Goal: Information Seeking & Learning: Understand process/instructions

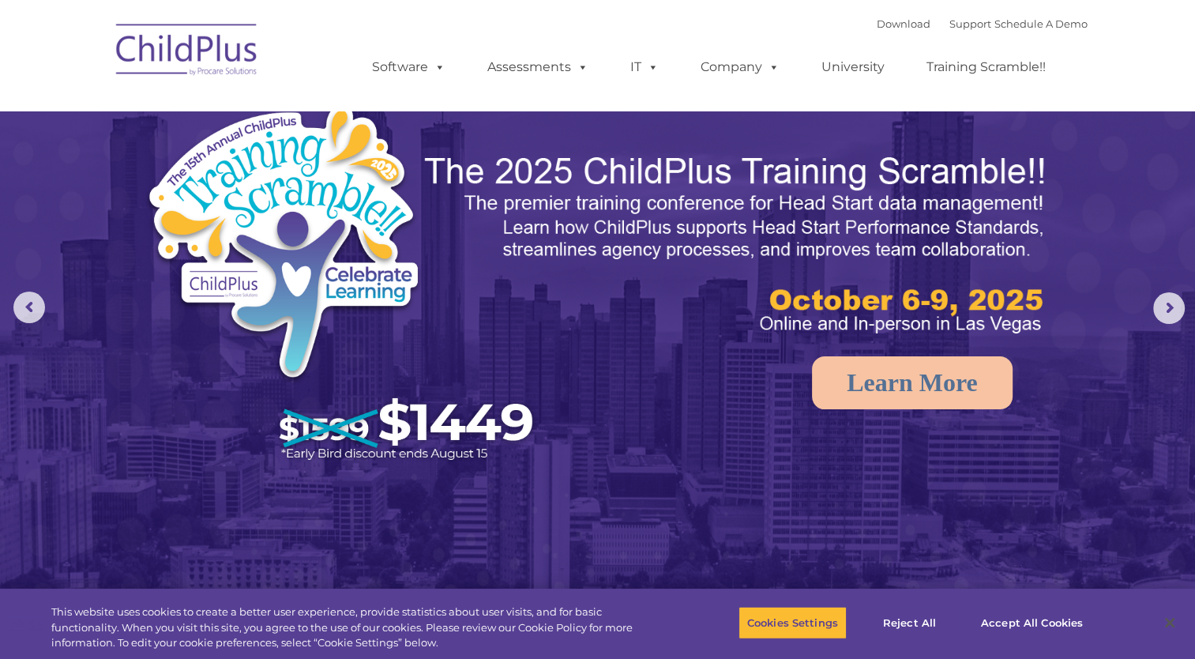
select select "MEDIUM"
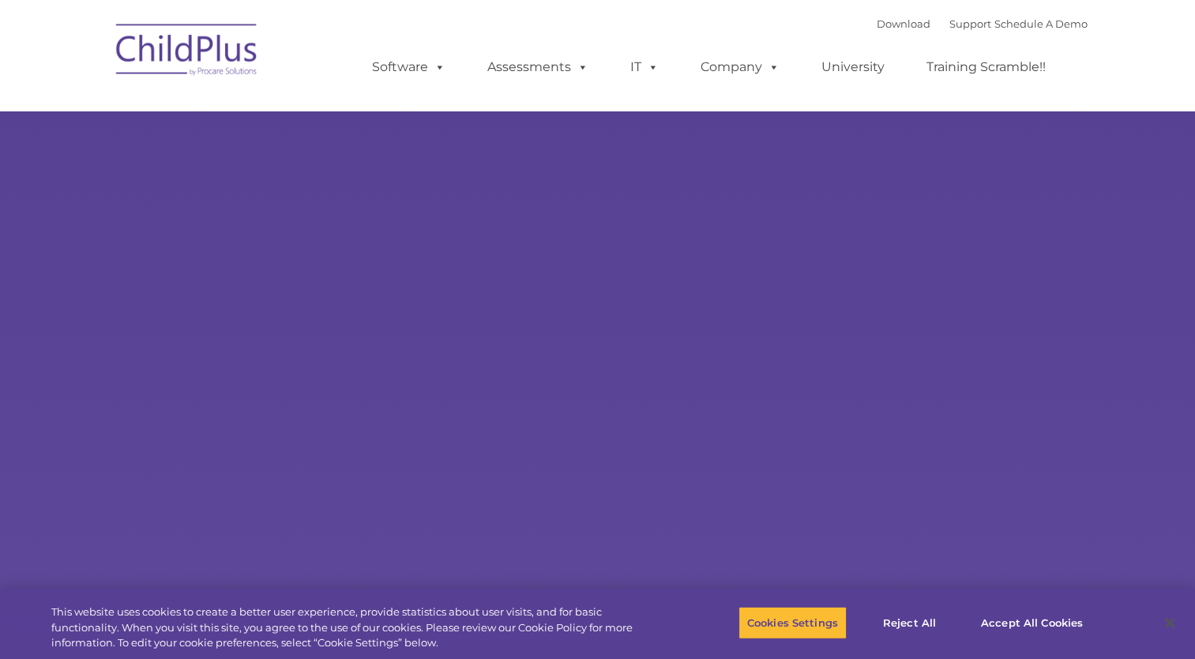
type input ""
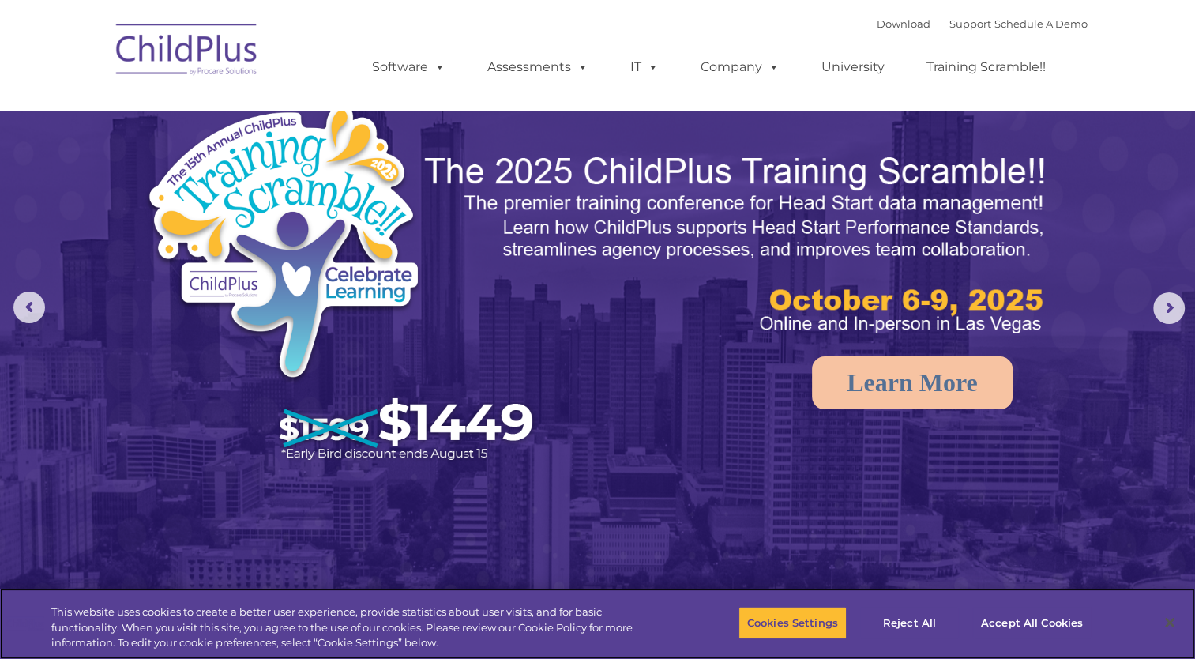
select select "MEDIUM"
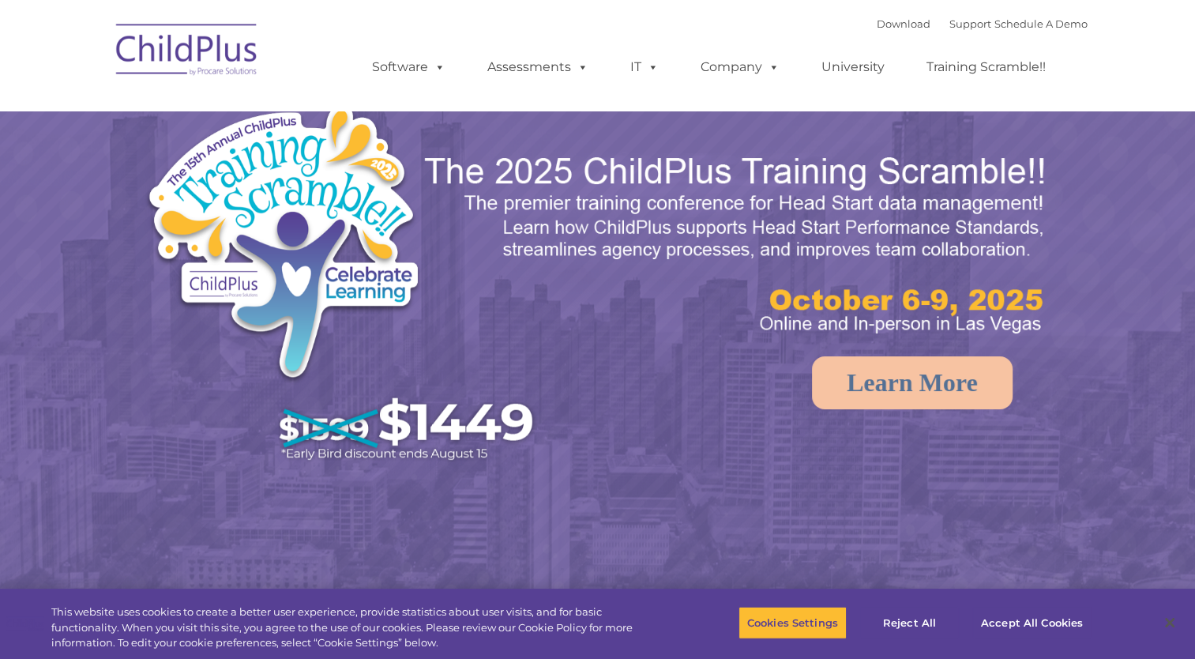
select select "MEDIUM"
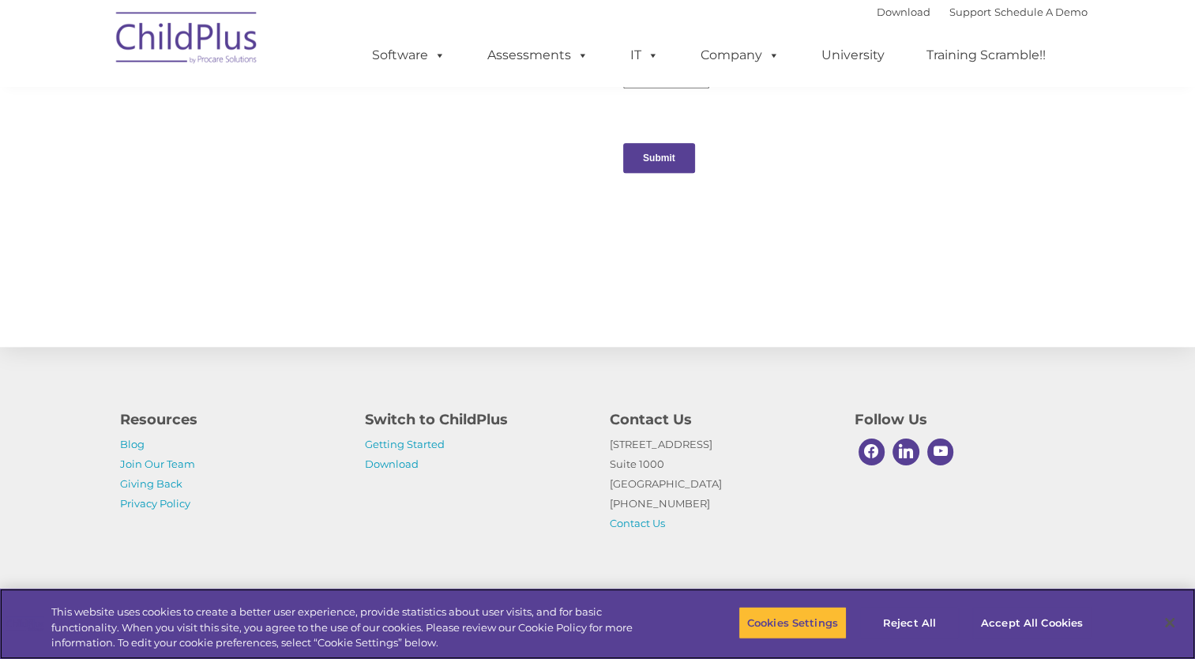
scroll to position [1667, 0]
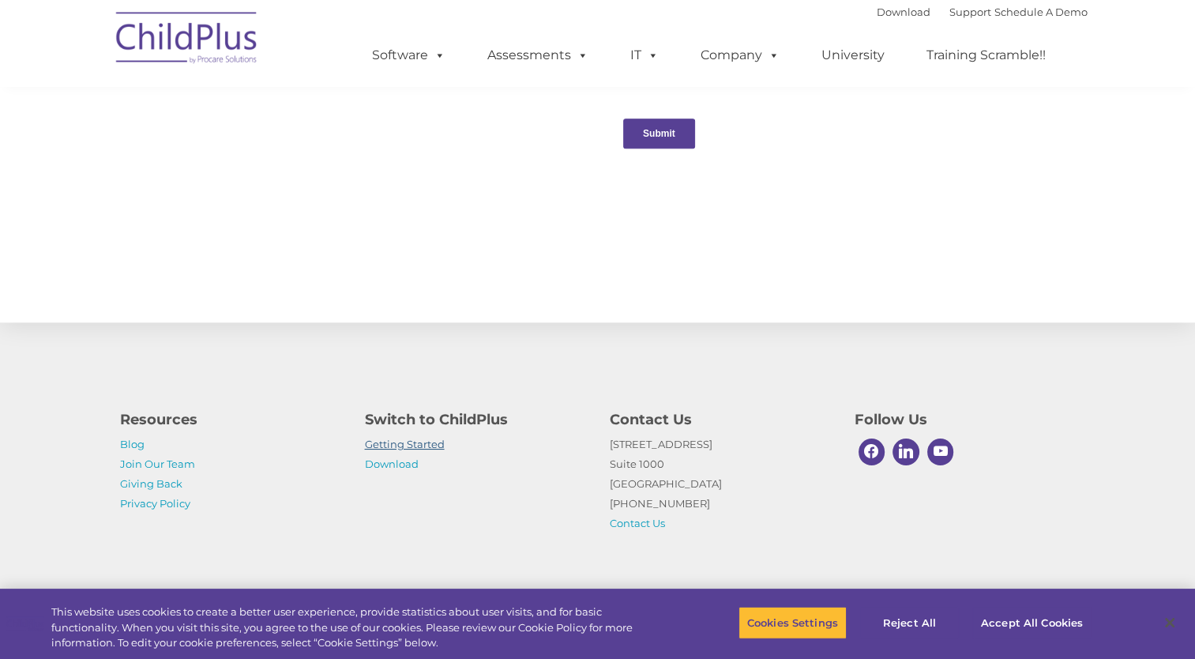
click at [414, 444] on link "Getting Started" at bounding box center [405, 444] width 80 height 13
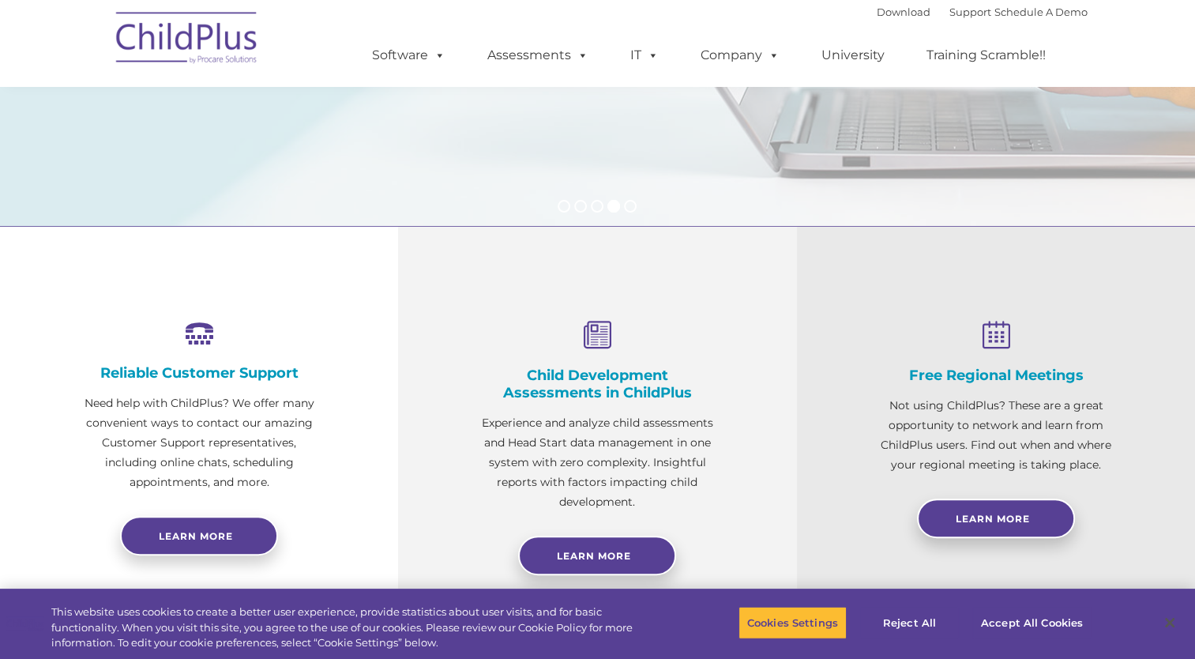
scroll to position [0, 0]
